Goal: Find specific page/section: Find specific page/section

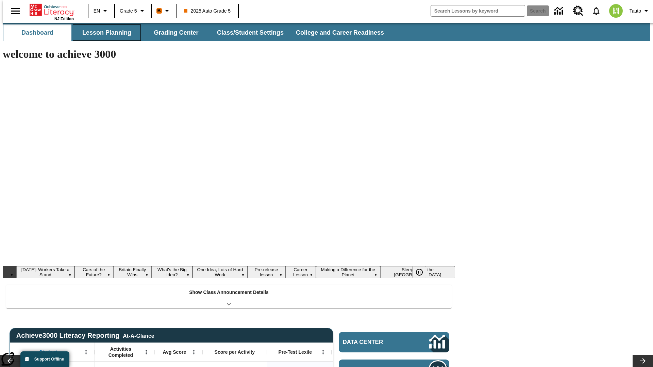
click at [104, 33] on button "Lesson Planning" at bounding box center [107, 32] width 68 height 16
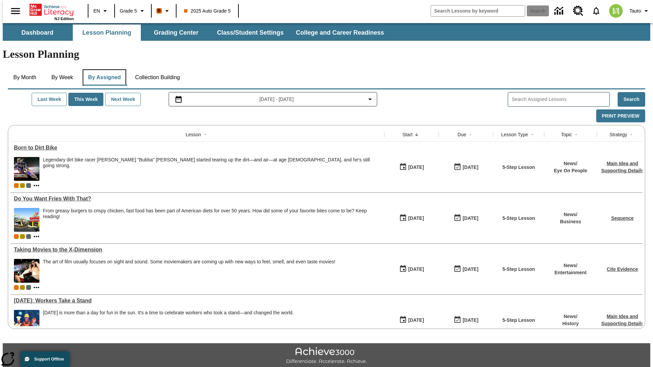
click at [103, 69] on button "By Assigned" at bounding box center [105, 77] width 44 height 16
type input "CVC Short Vowels Lesson 2"
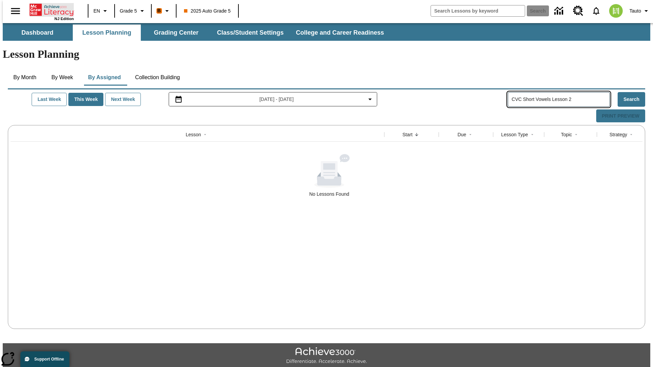
click at [49, 9] on icon "Home" at bounding box center [52, 10] width 45 height 14
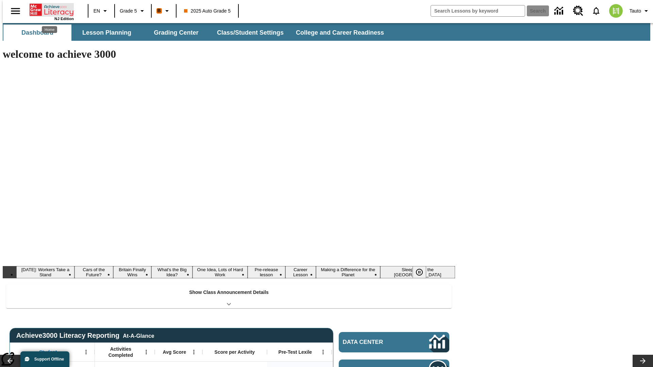
type input "-1"
click at [104, 33] on button "Lesson Planning" at bounding box center [107, 32] width 68 height 16
